Goal: Obtain resource: Download file/media

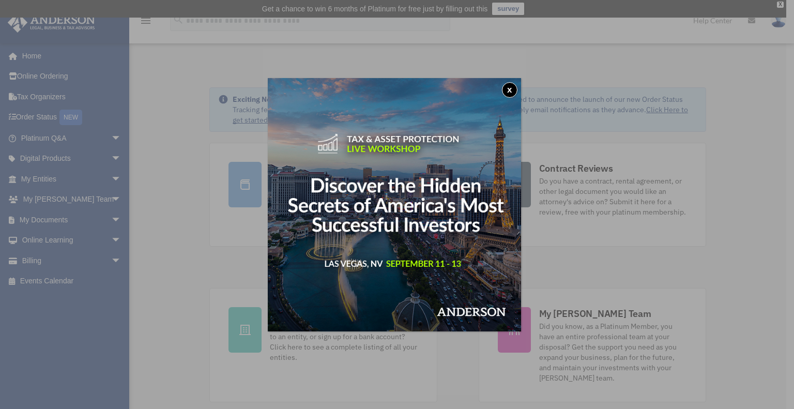
click at [511, 88] on button "x" at bounding box center [509, 89] width 15 height 15
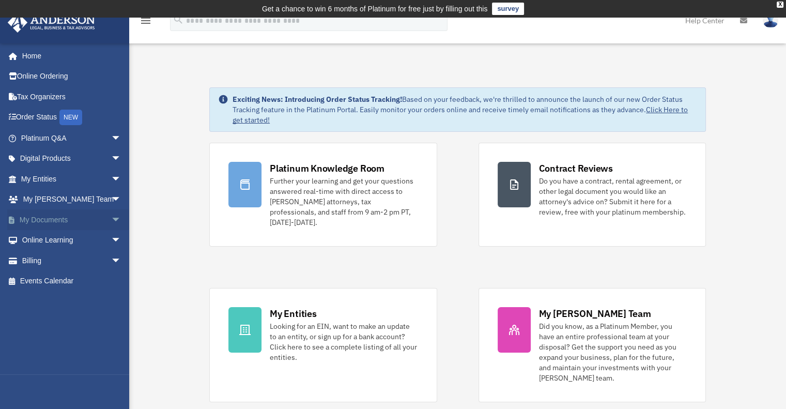
click at [111, 215] on span "arrow_drop_down" at bounding box center [121, 219] width 21 height 21
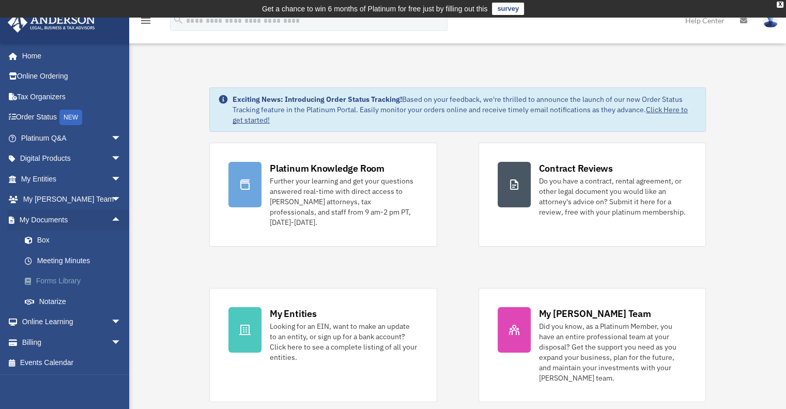
click at [56, 285] on link "Forms Library" at bounding box center [75, 281] width 122 height 21
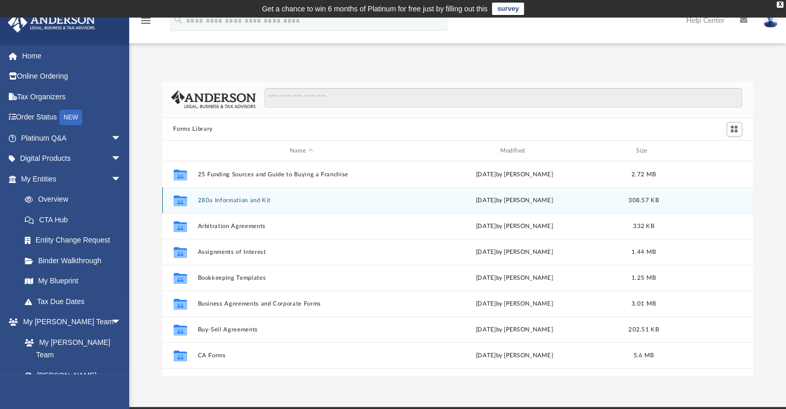
scroll to position [227, 583]
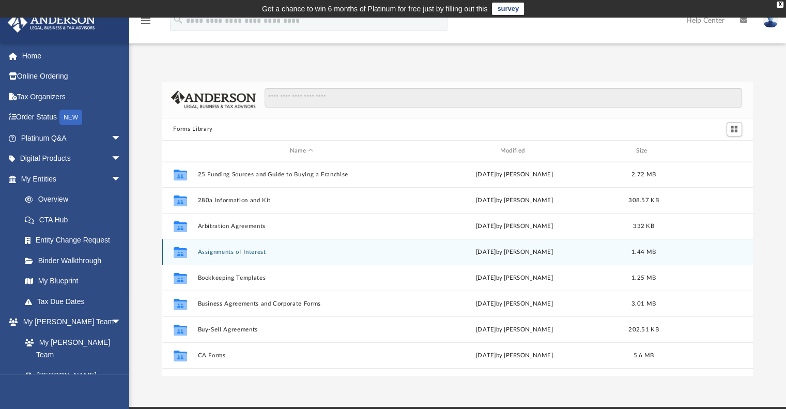
click at [223, 250] on button "Assignments of Interest" at bounding box center [301, 251] width 208 height 7
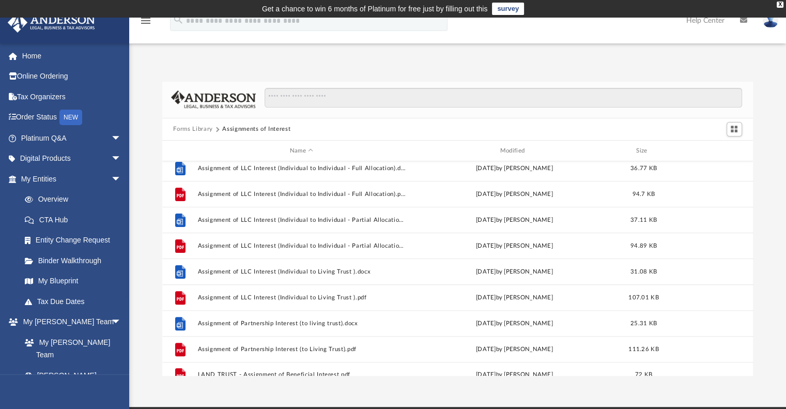
scroll to position [380, 0]
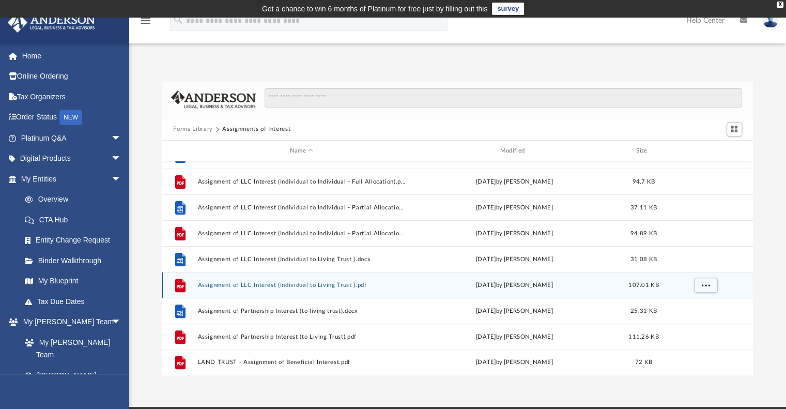
click at [234, 281] on div "File Assignment of LLC Interest (Individual to Living Trust ).pdf [DATE] by [PE…" at bounding box center [457, 285] width 591 height 26
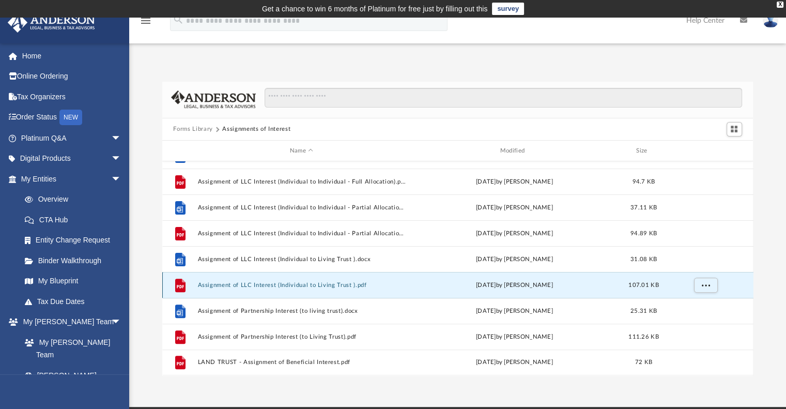
click at [234, 283] on button "Assignment of LLC Interest (Individual to Living Trust ).pdf" at bounding box center [301, 285] width 208 height 7
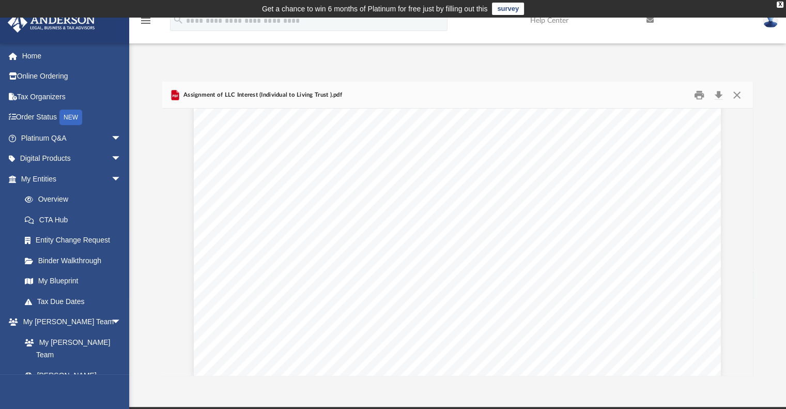
scroll to position [1502, 0]
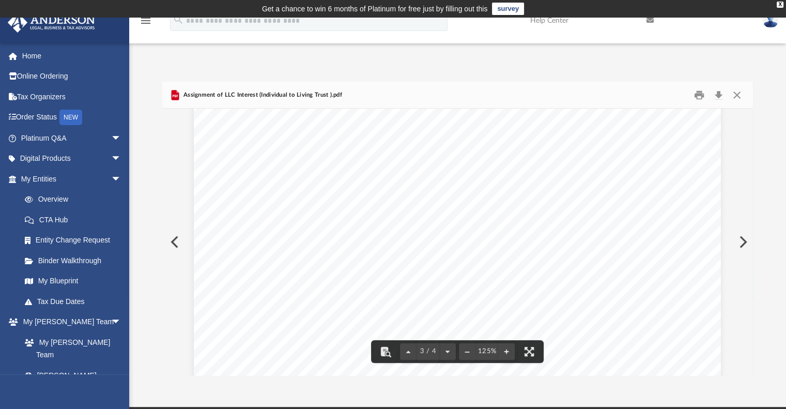
drag, startPoint x: 467, startPoint y: 194, endPoint x: 455, endPoint y: 220, distance: 28.2
click at [455, 220] on div "SAMPLE FOR INSTRUCTION PURPOSES ONLY ASSIGNMENT AND ASSUMPTION OF MEMBERSHIP IN…" at bounding box center [457, 350] width 527 height 682
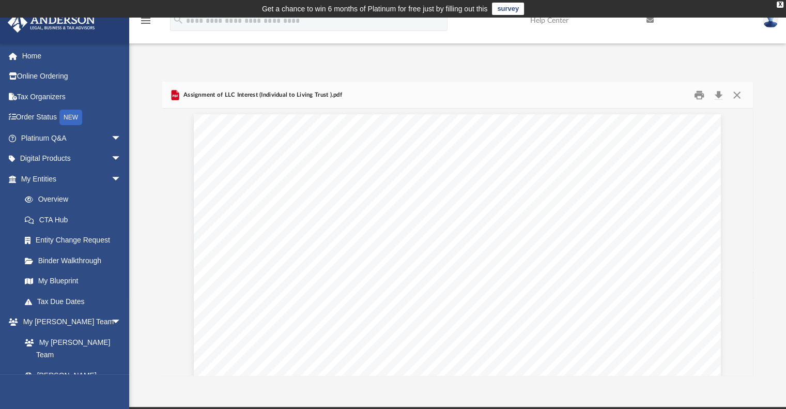
scroll to position [0, 0]
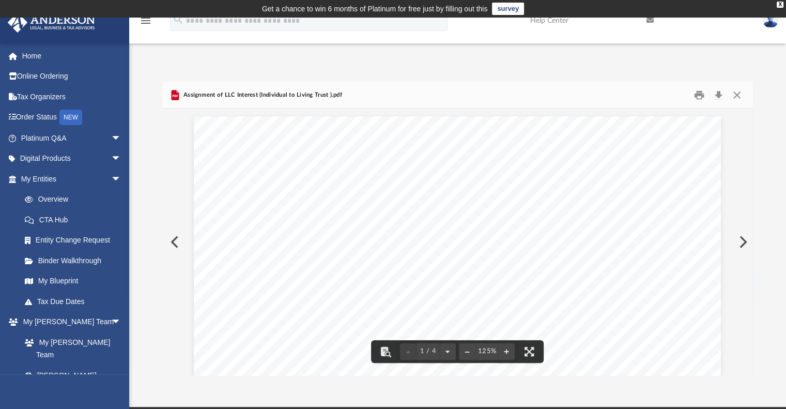
click at [393, 66] on div "Forms Library Assignments of Interest Name Modified Size File Assignment of LLC…" at bounding box center [457, 218] width 657 height 316
